Goal: Task Accomplishment & Management: Manage account settings

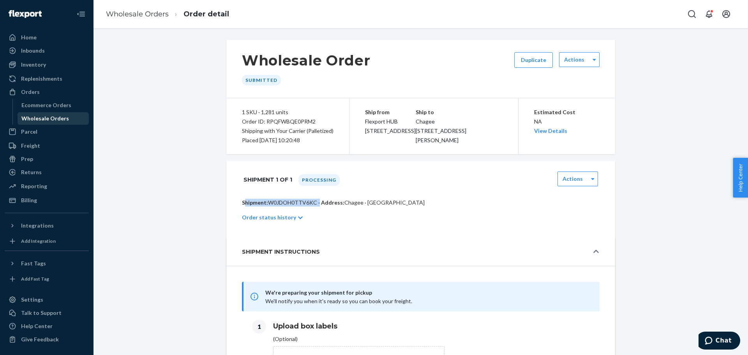
click at [58, 117] on div "Wholesale Orders" at bounding box center [45, 118] width 48 height 8
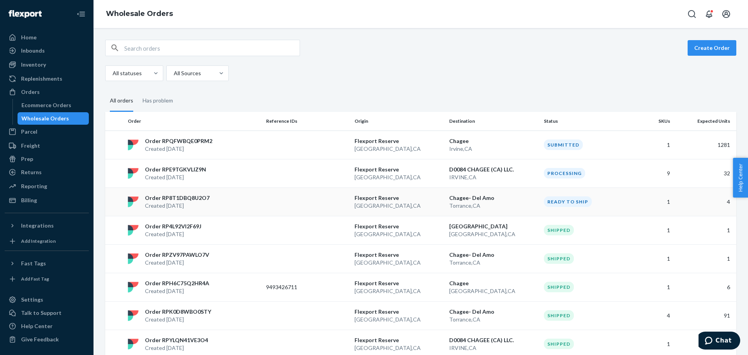
click at [498, 201] on div "Ready to ship" at bounding box center [568, 201] width 48 height 11
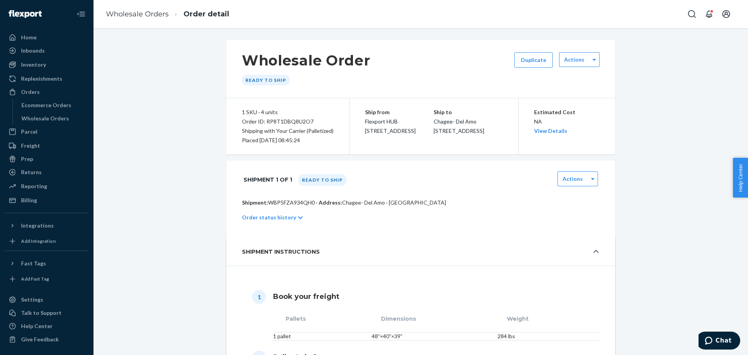
click at [282, 116] on div "1 SKU · 4 units" at bounding box center [288, 111] width 92 height 9
click at [278, 121] on div "Order ID: RP8T1DBQ8U2O7" at bounding box center [288, 121] width 92 height 9
copy div "RP8T1DBQ8U2O7"
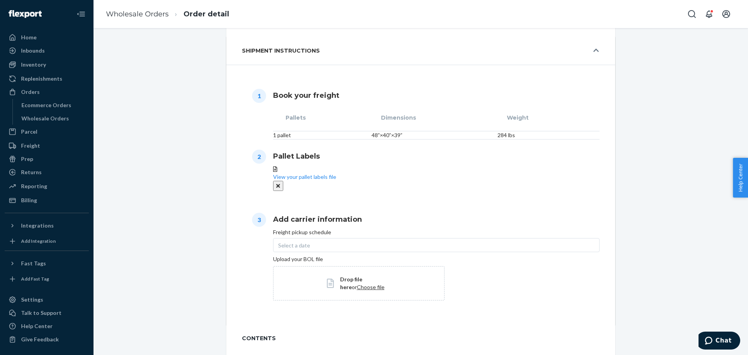
scroll to position [273, 0]
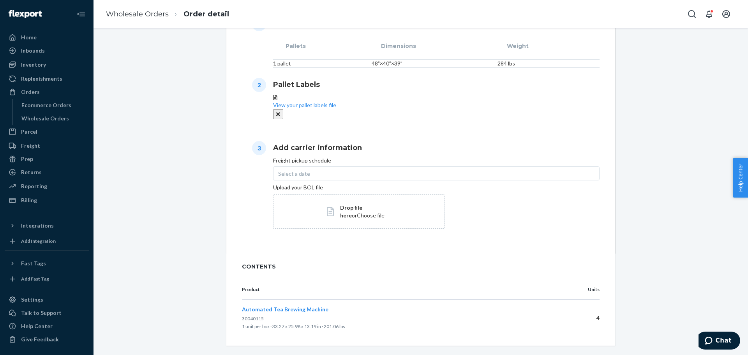
click at [316, 180] on div "Select a date" at bounding box center [436, 173] width 326 height 14
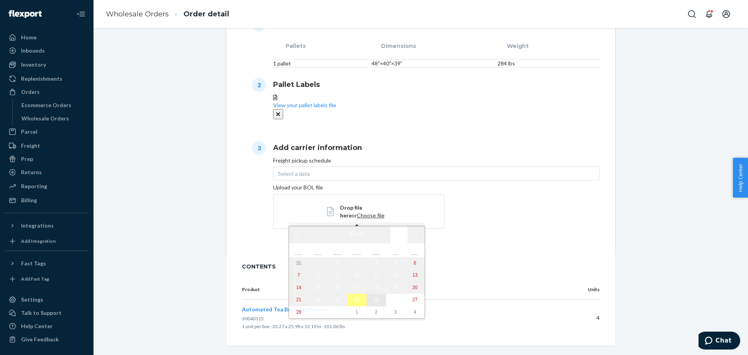
click at [366, 245] on button "25" at bounding box center [375, 300] width 19 height 12
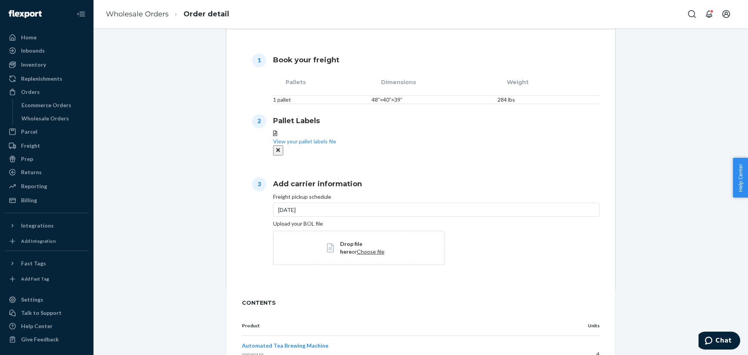
scroll to position [307, 0]
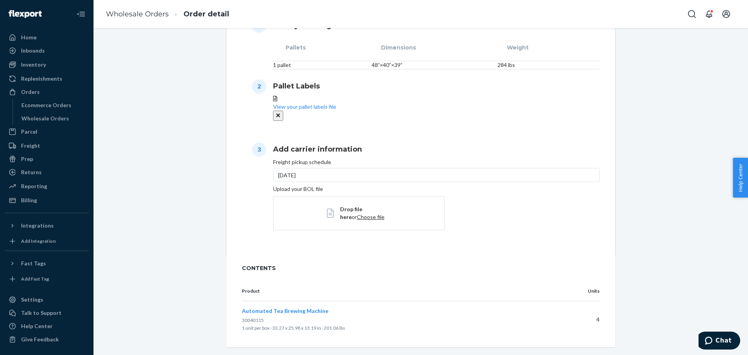
click at [357, 220] on span "Choose file" at bounding box center [371, 216] width 28 height 7
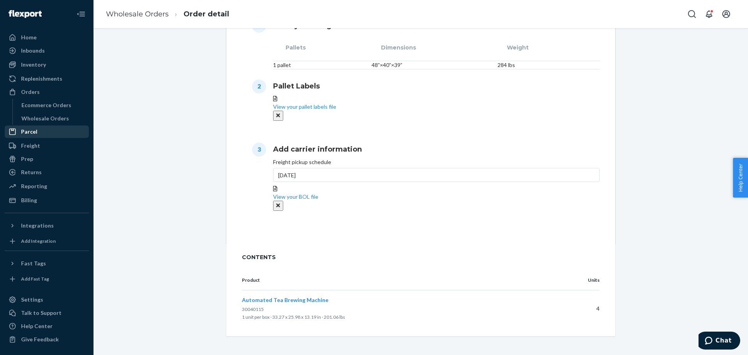
drag, startPoint x: 49, startPoint y: 121, endPoint x: 45, endPoint y: 127, distance: 6.9
click at [49, 121] on div "Wholesale Orders" at bounding box center [45, 118] width 48 height 8
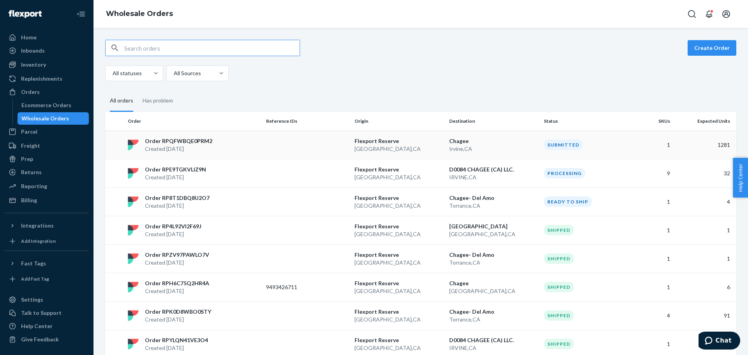
click at [259, 149] on div "Order RPQFWBQE0PRM2 Created [DATE]" at bounding box center [194, 145] width 138 height 16
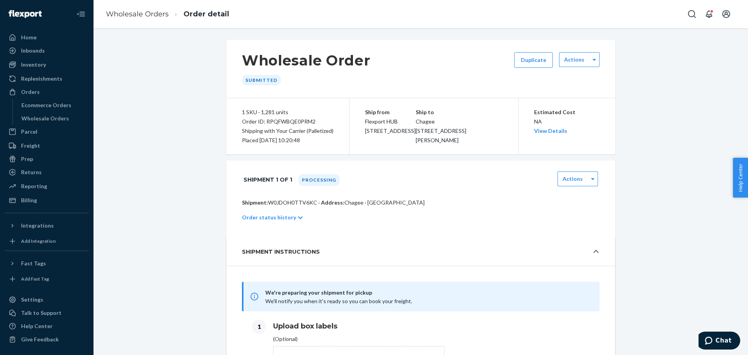
click at [285, 121] on div "Order ID: RPQFWBQE0PRM2" at bounding box center [288, 121] width 92 height 9
copy div "RPQFWBQE0PRM2"
click at [280, 206] on p "Shipment: W0JDOH0TTV6KC · Address: Chagee · [GEOGRAPHIC_DATA]" at bounding box center [420, 203] width 357 height 8
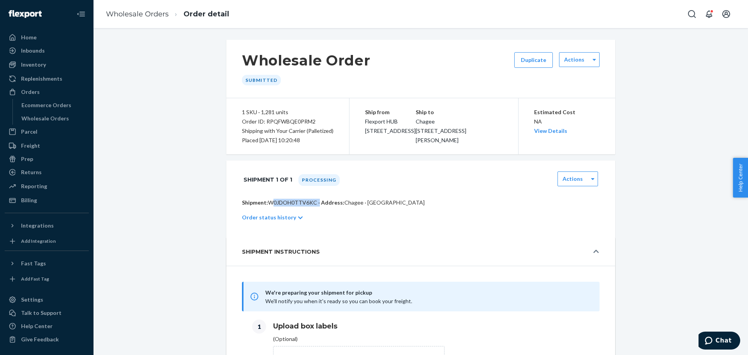
copy p "W0JDOH0TTV6KC"
click at [61, 120] on div "Wholesale Orders" at bounding box center [45, 118] width 48 height 8
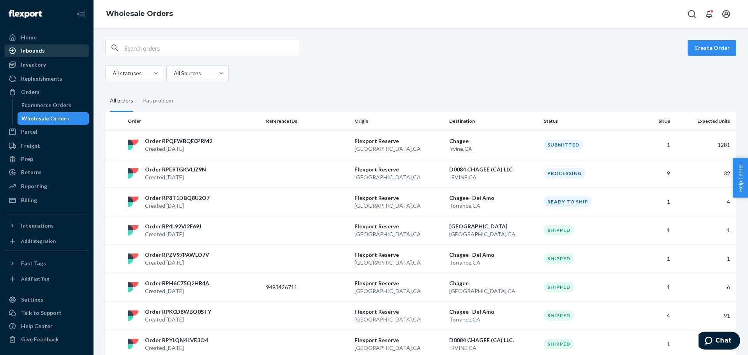
click at [47, 53] on div "Inbounds" at bounding box center [46, 50] width 83 height 11
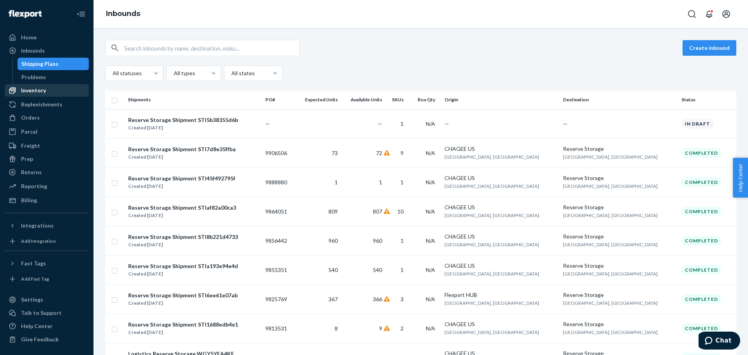
click at [36, 86] on div "Inventory" at bounding box center [46, 90] width 83 height 11
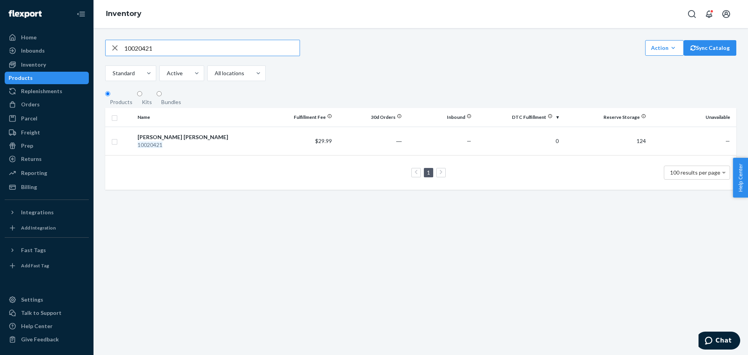
click at [213, 56] on input "10020421" at bounding box center [211, 48] width 175 height 16
paste input "019"
type input "10020019"
click at [39, 182] on div "Billing" at bounding box center [46, 186] width 83 height 11
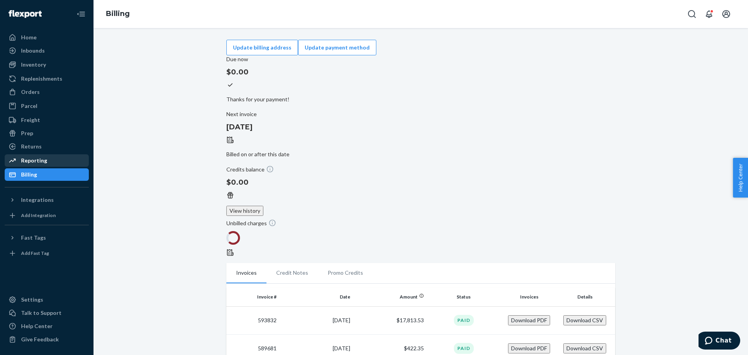
click at [60, 162] on div "Reporting" at bounding box center [46, 160] width 83 height 11
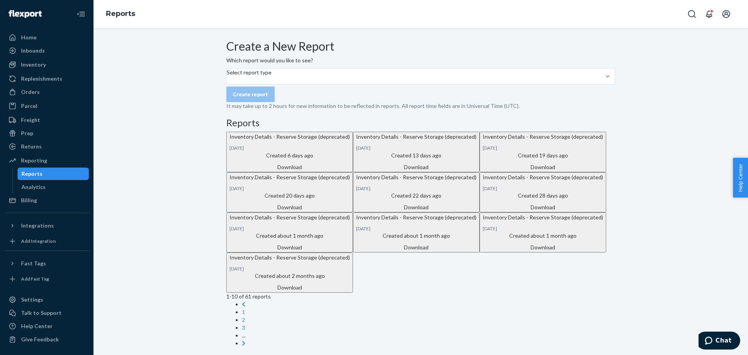
click at [350, 171] on div "Download" at bounding box center [289, 167] width 120 height 8
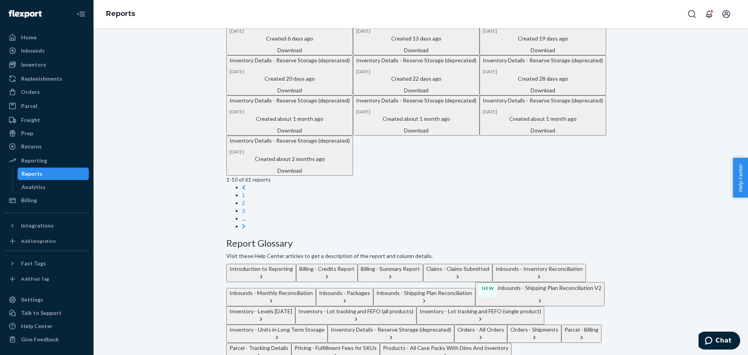
click at [482, 94] on div "Download" at bounding box center [542, 90] width 120 height 8
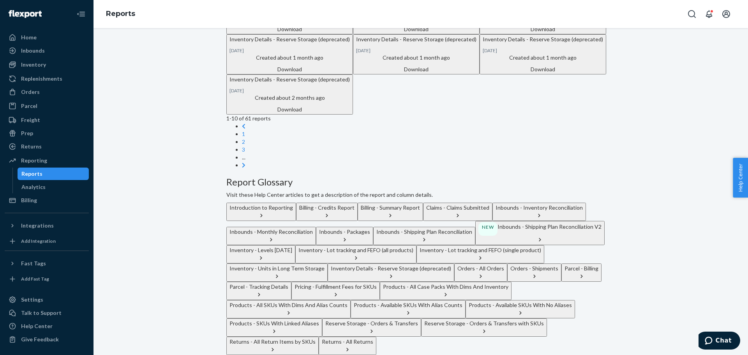
scroll to position [257, 0]
click at [245, 145] on link "2" at bounding box center [243, 141] width 3 height 7
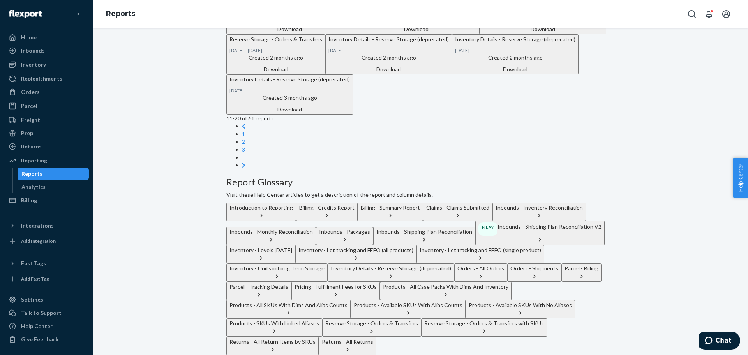
click at [350, 113] on div "Download" at bounding box center [289, 110] width 120 height 8
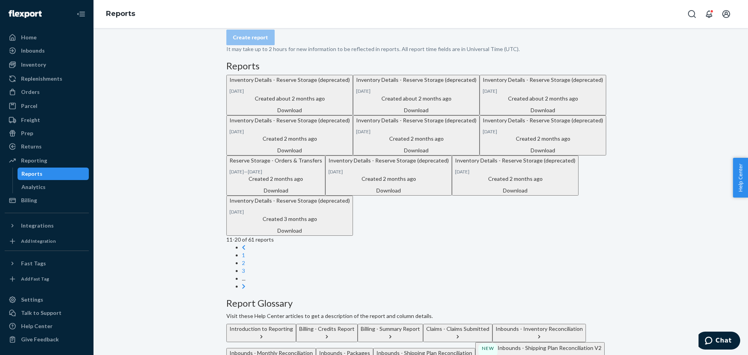
scroll to position [0, 0]
